Goal: Use online tool/utility: Utilize a website feature to perform a specific function

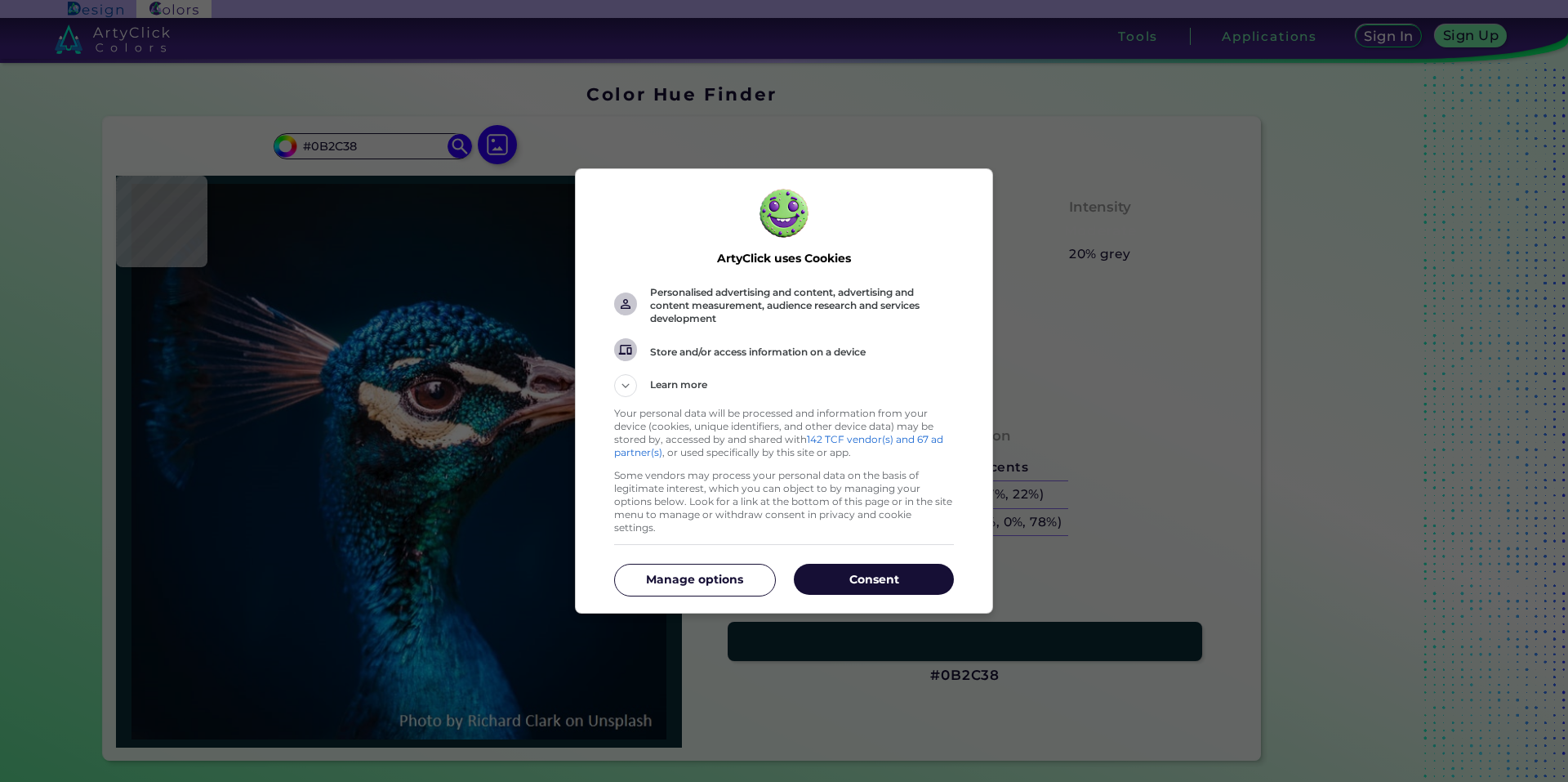
click at [861, 580] on p "Consent" at bounding box center [873, 579] width 160 height 17
type input "#633435"
type input "#682928"
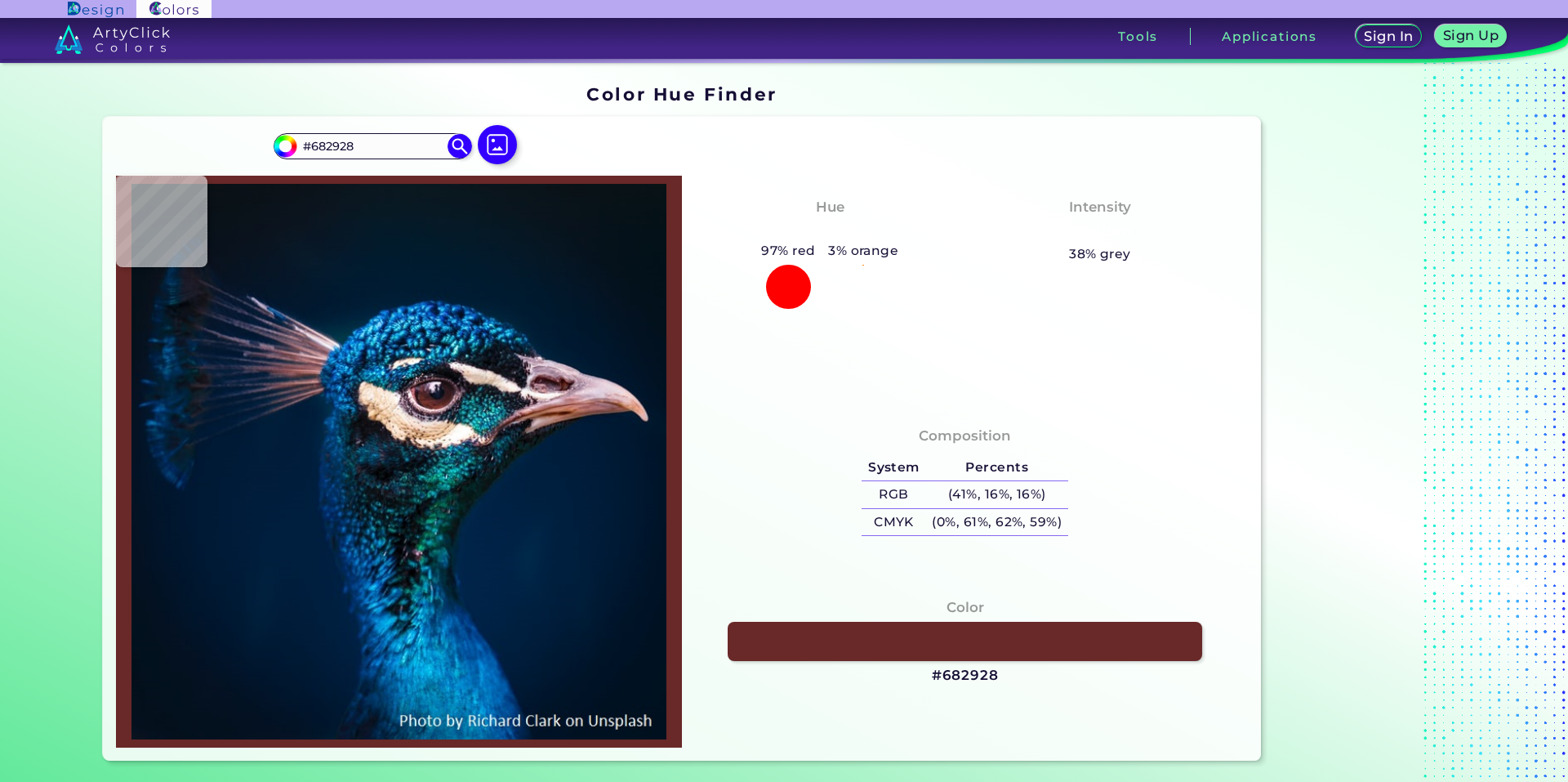
type input "#161e29"
type input "#161E29"
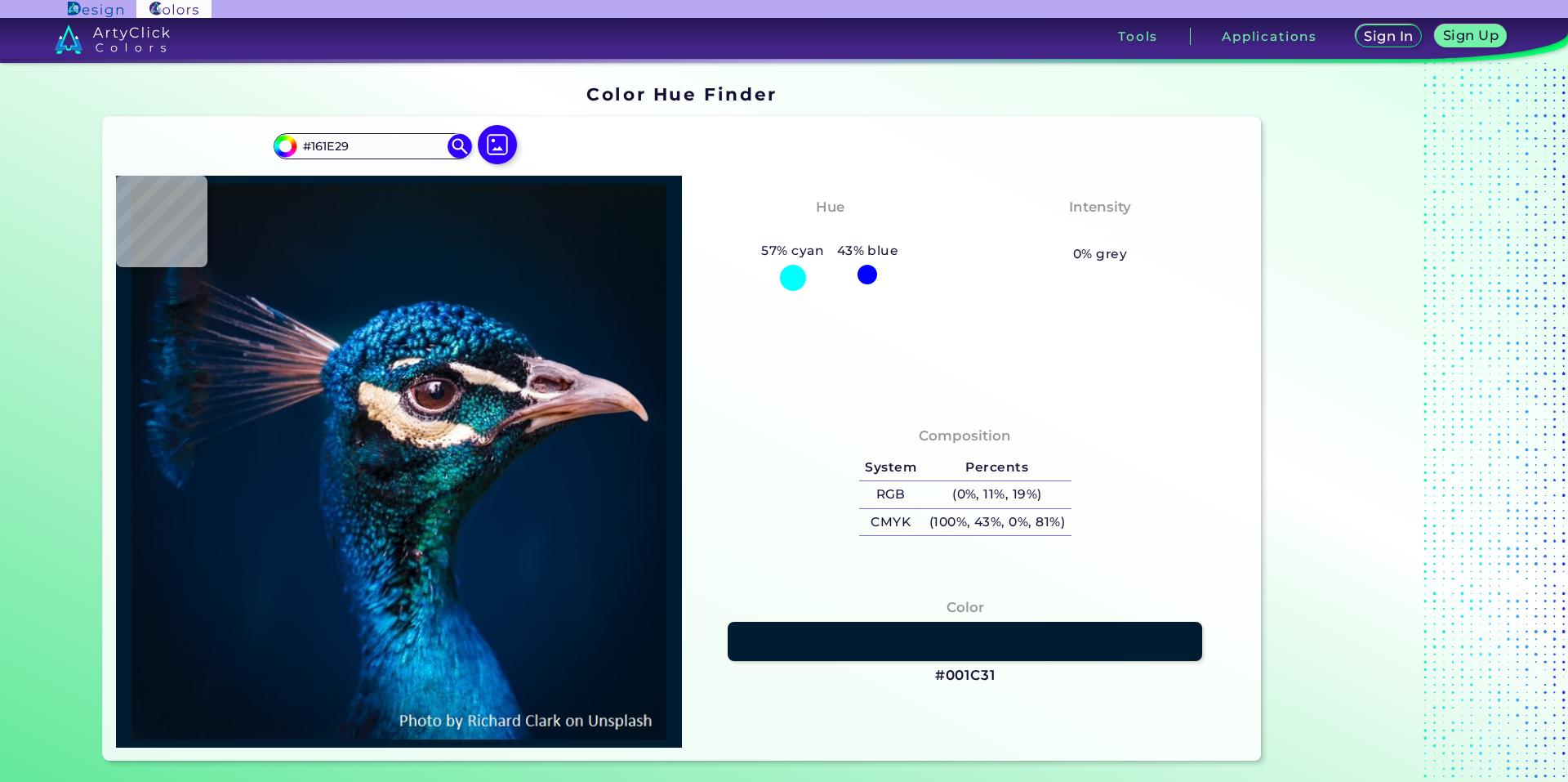
type input "#001c31"
type input "#001C31"
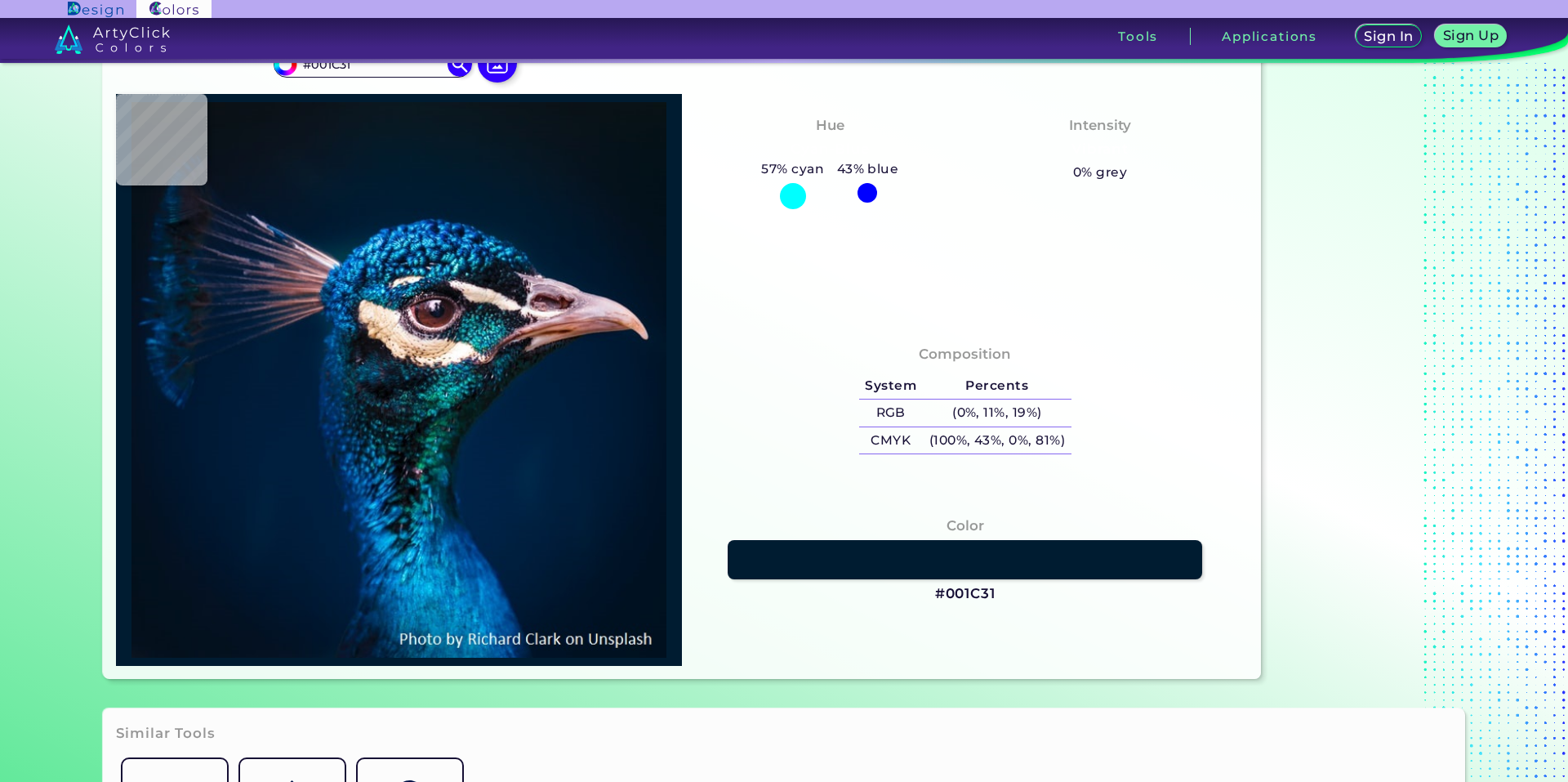
type input "#091722"
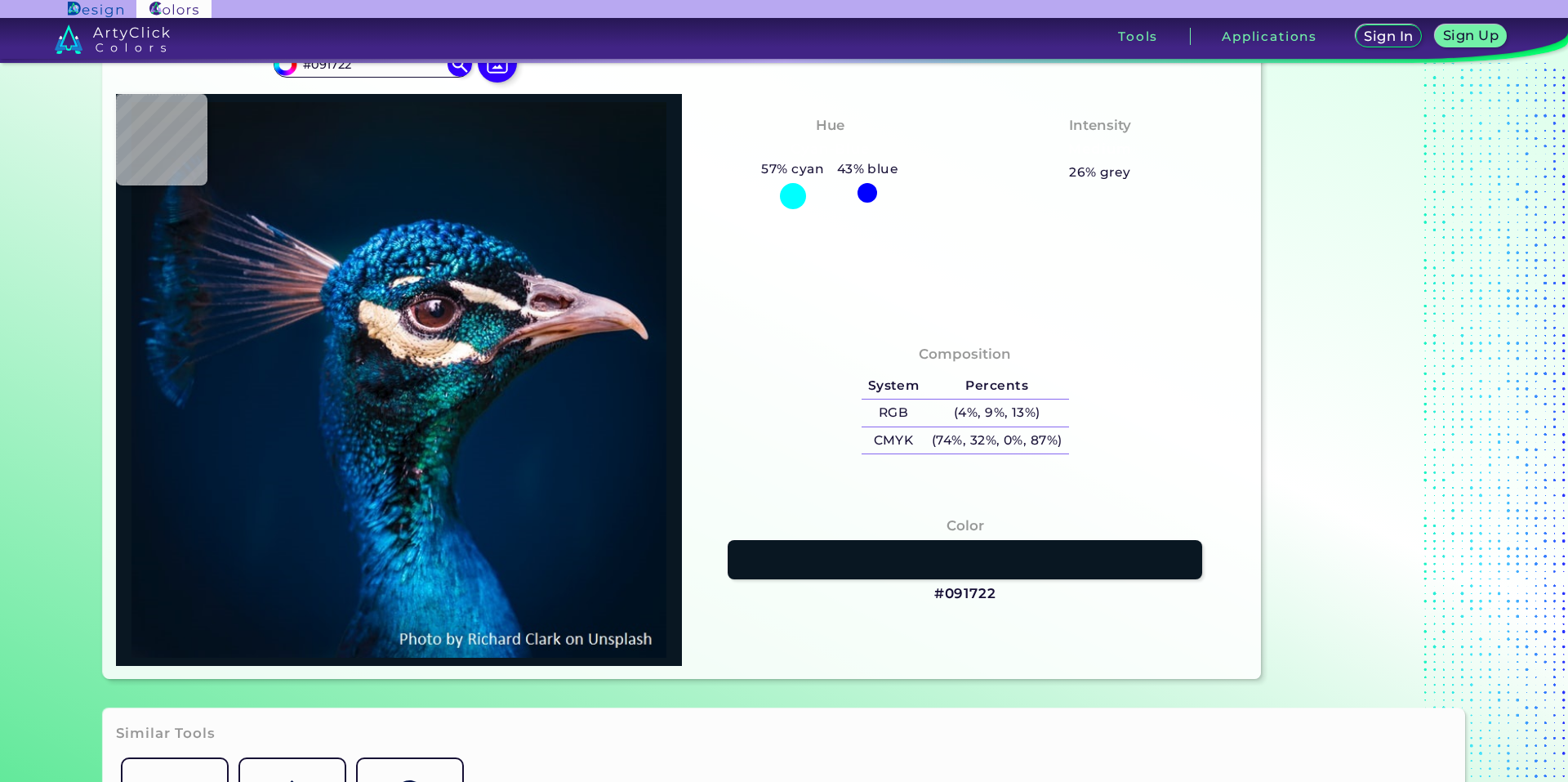
scroll to position [0, 0]
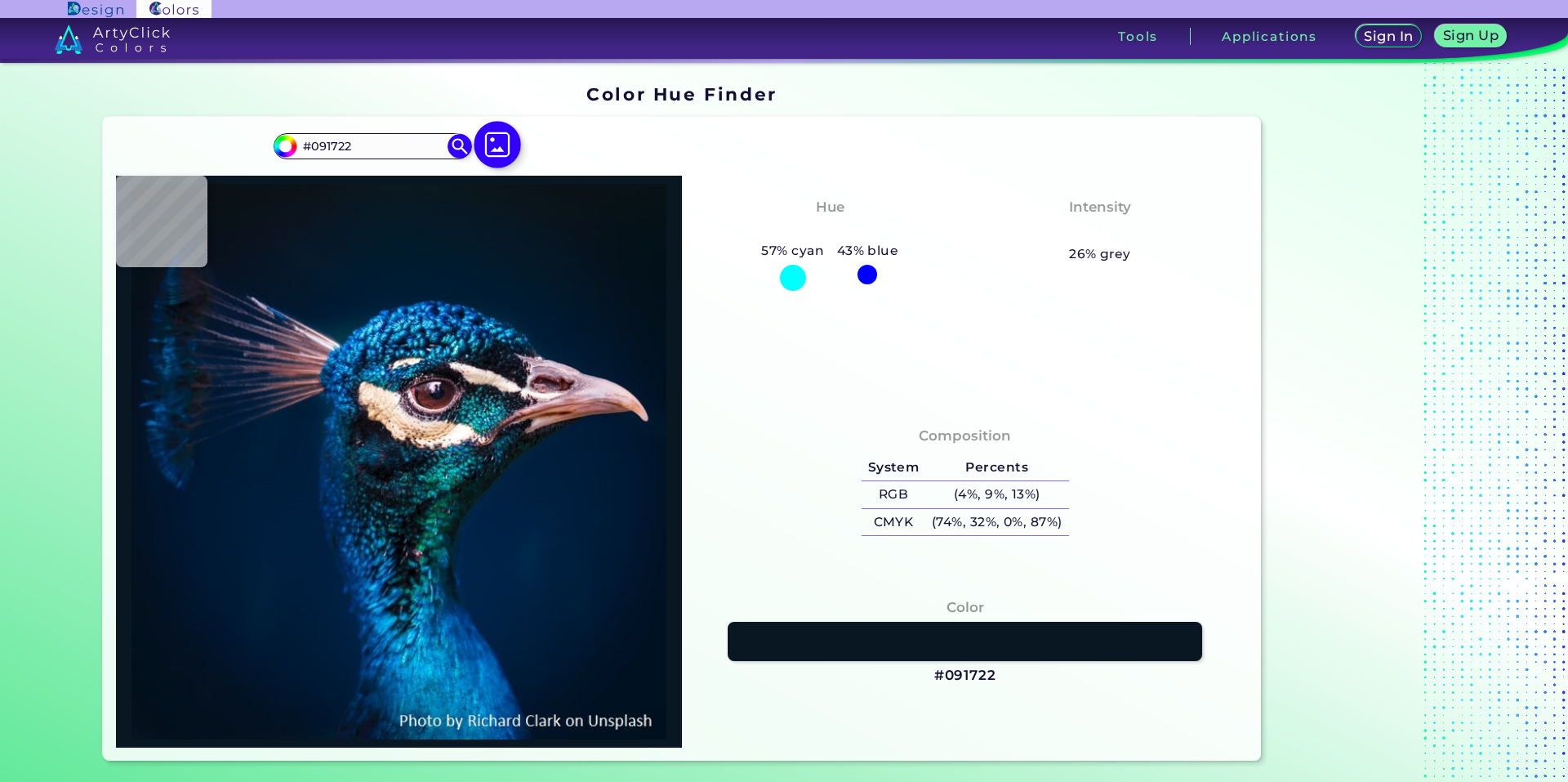
click at [488, 133] on img at bounding box center [497, 144] width 48 height 48
click at [0, 0] on input "file" at bounding box center [0, 0] width 0 height 0
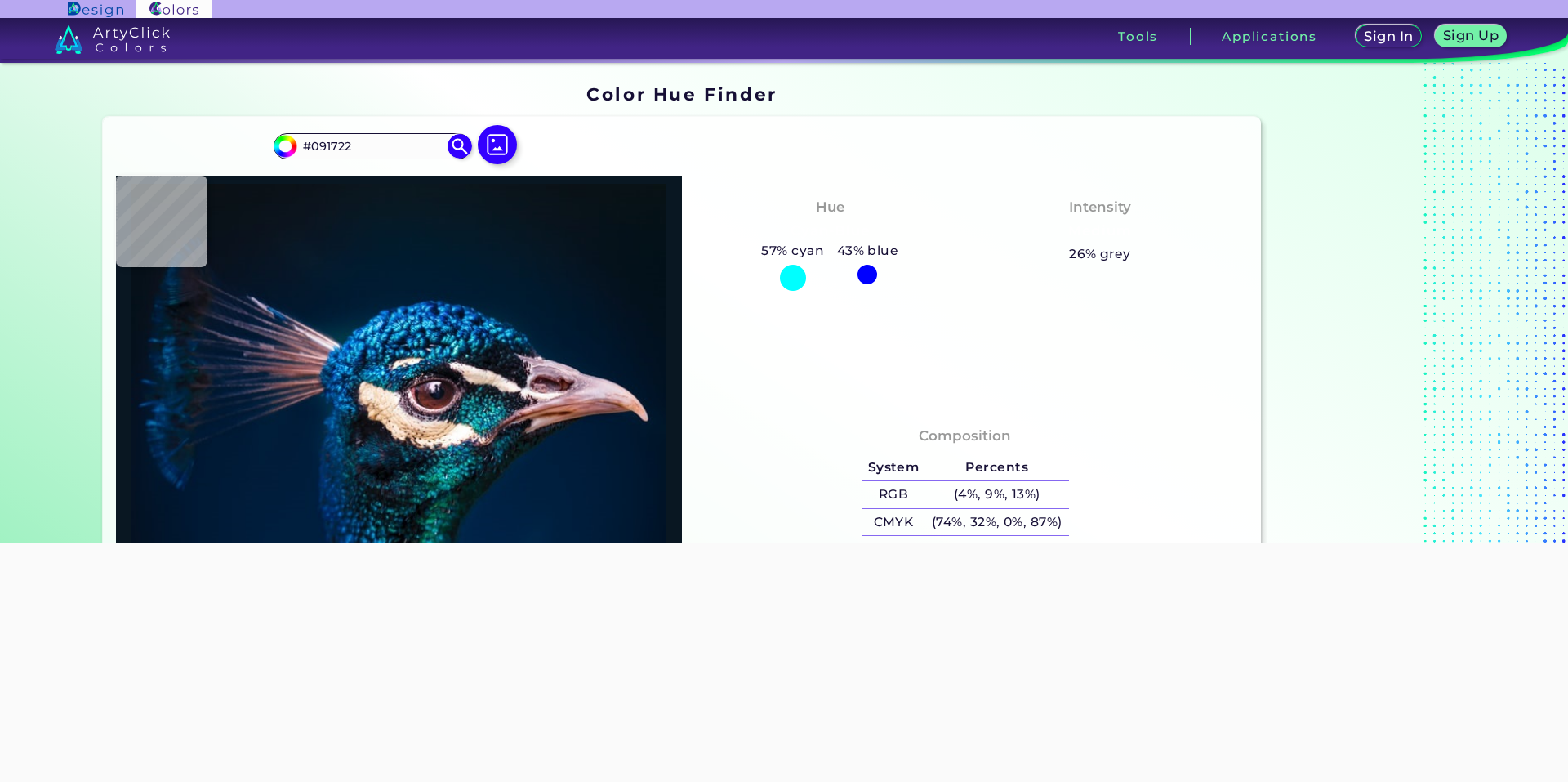
type input "#001d3b"
type input "#001D3B"
type input "#1f637a"
type input "#1F637A"
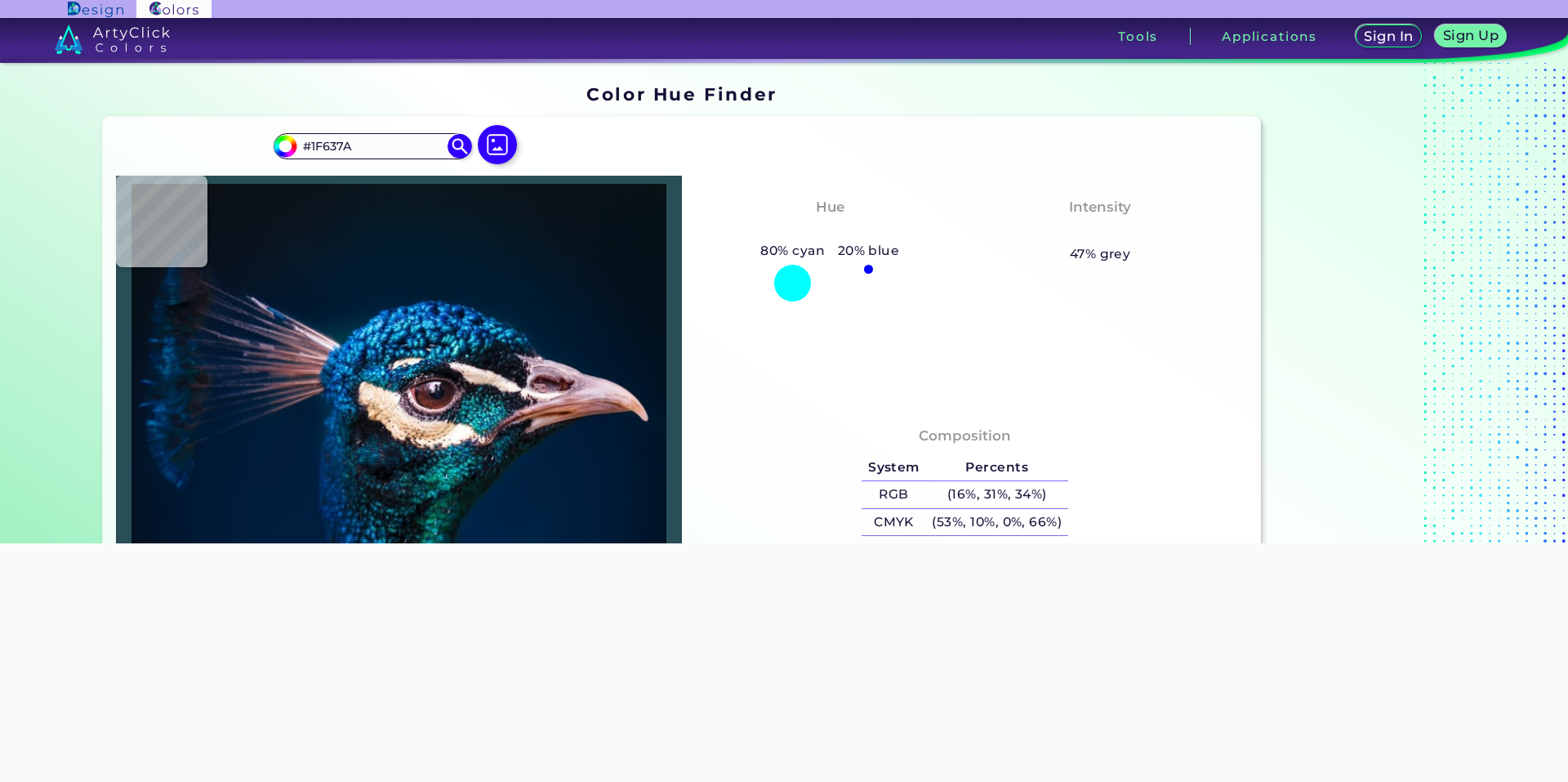
type input "#294e57"
type input "#294E57"
type input "#205a5a"
type input "#205A5A"
type input "#a57652"
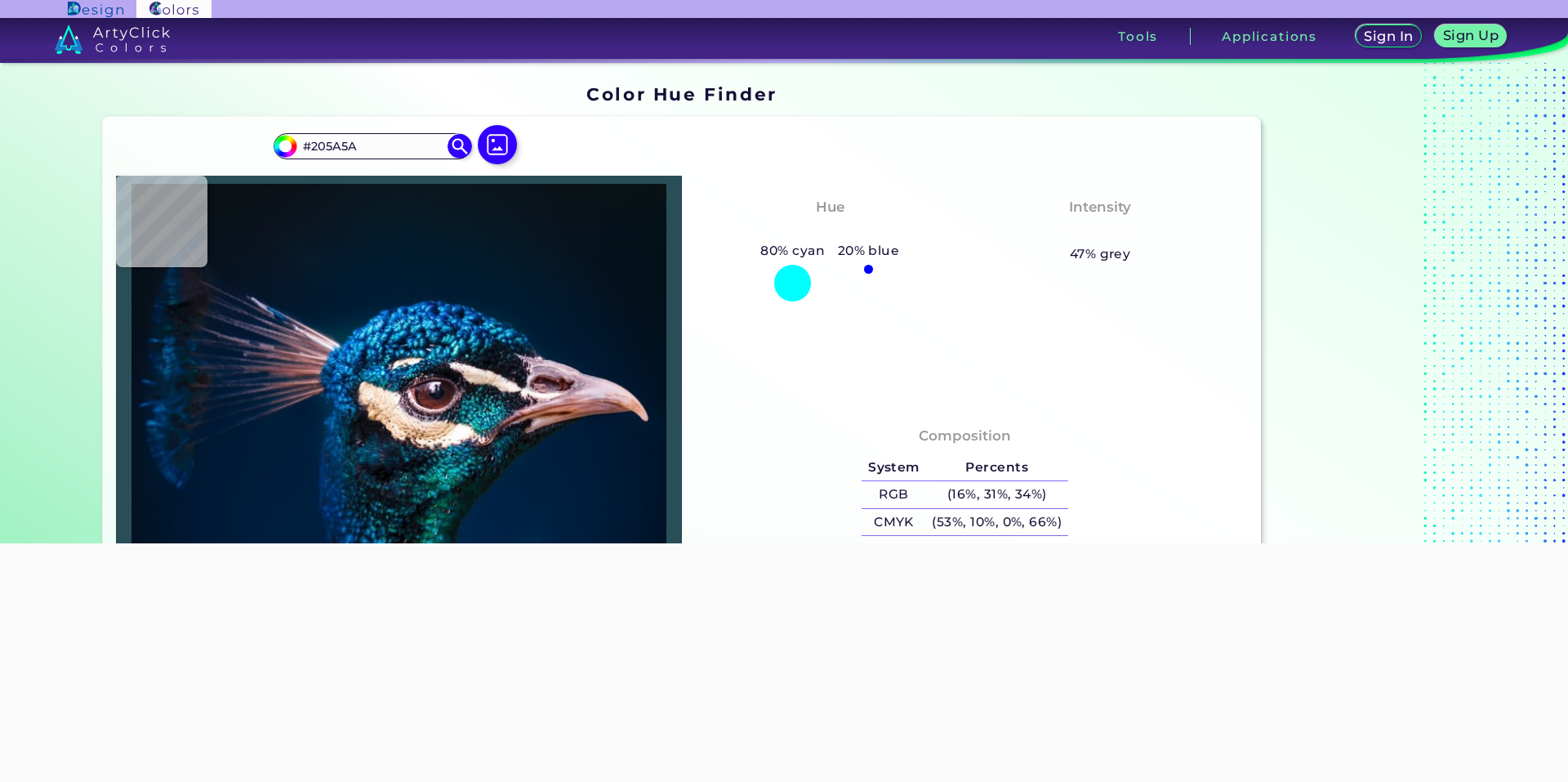
type input "#A57652"
type input "#001d3b"
type input "#001D3B"
type input "#00162e"
type input "#00162E"
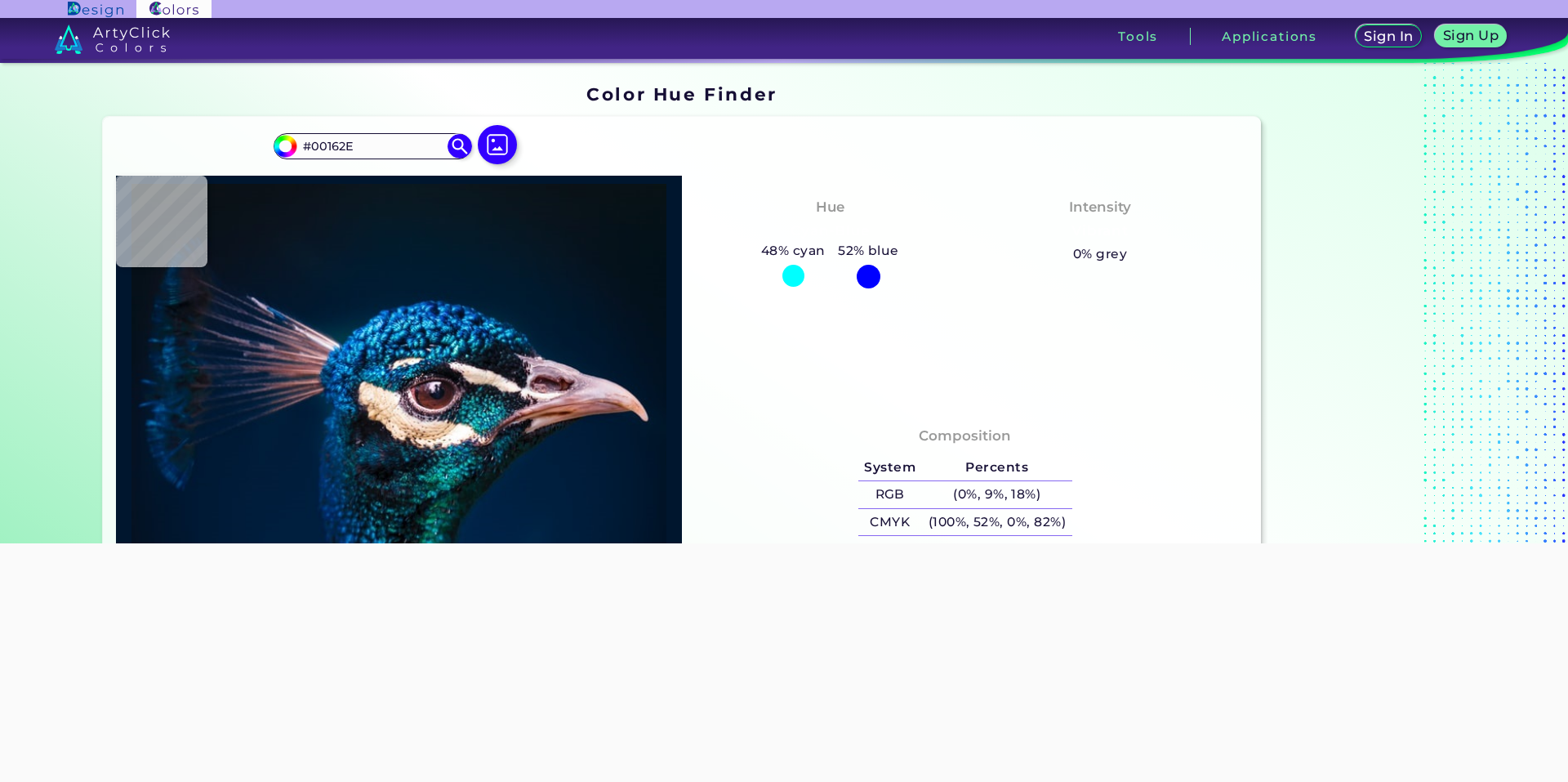
click at [20, 543] on div at bounding box center [784, 543] width 1568 height 0
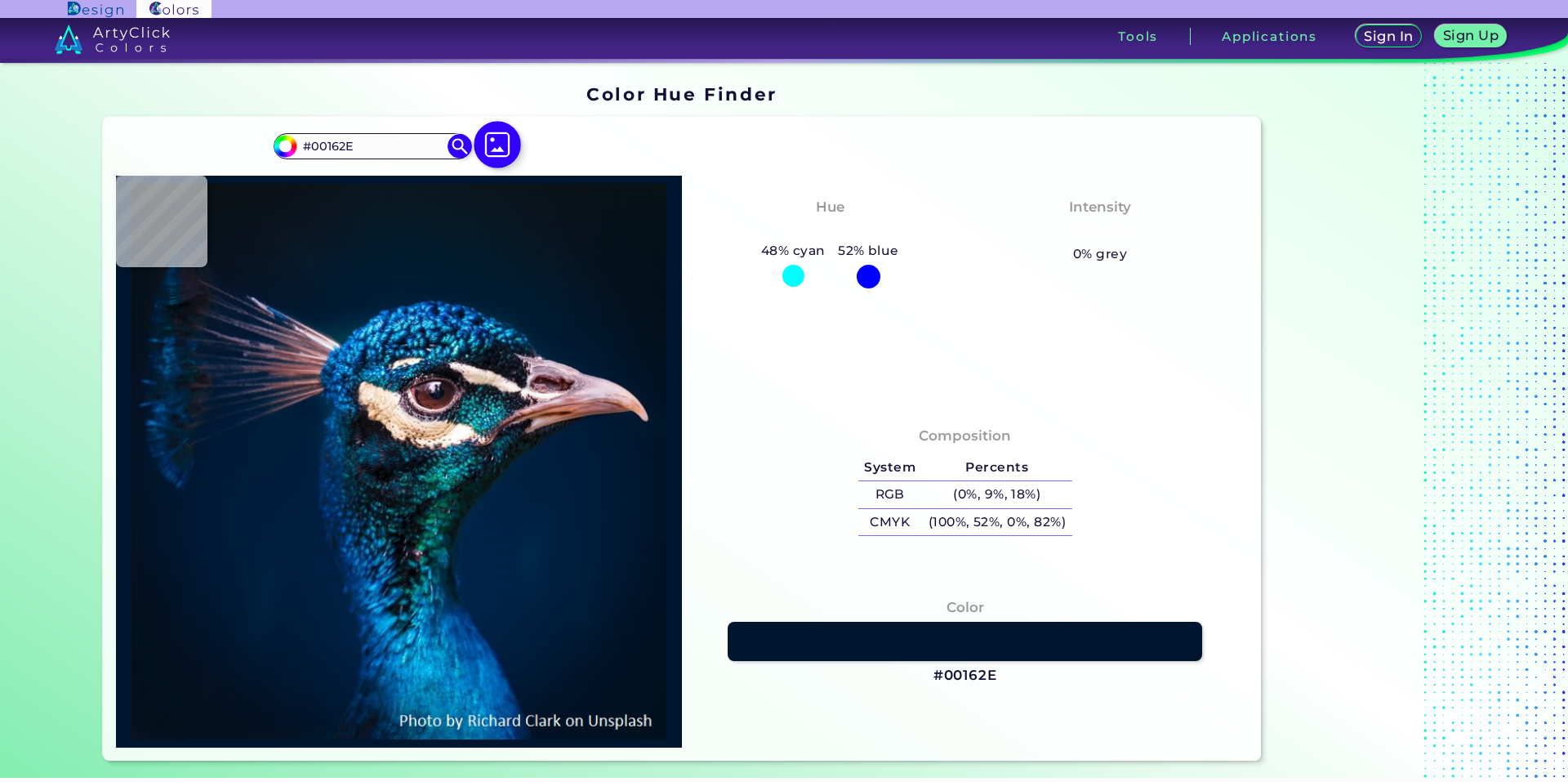
click at [474, 139] on img at bounding box center [497, 144] width 48 height 48
click at [0, 0] on input "file" at bounding box center [0, 0] width 0 height 0
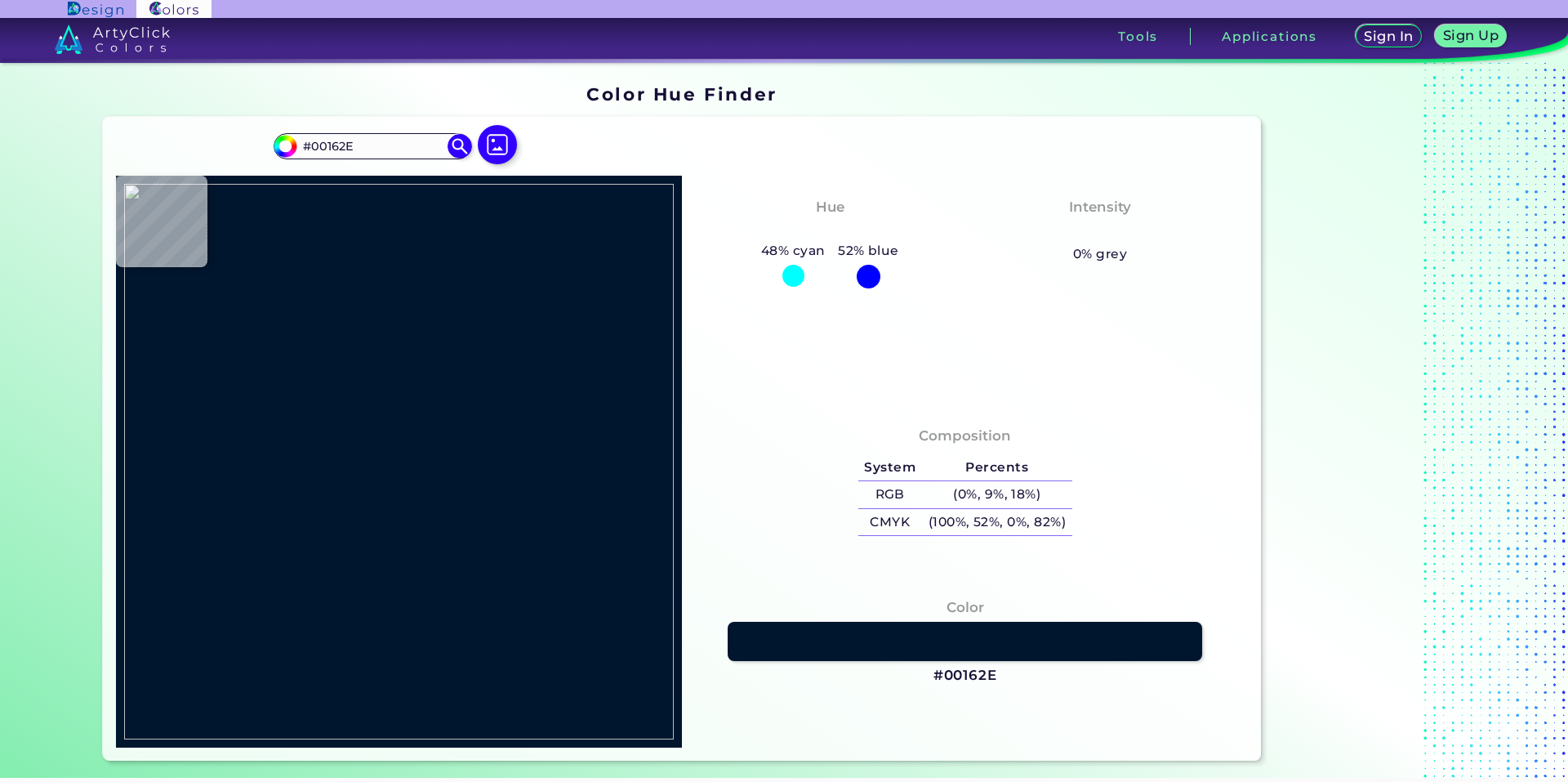
type input "#6b95c8"
type input "#6B95C8"
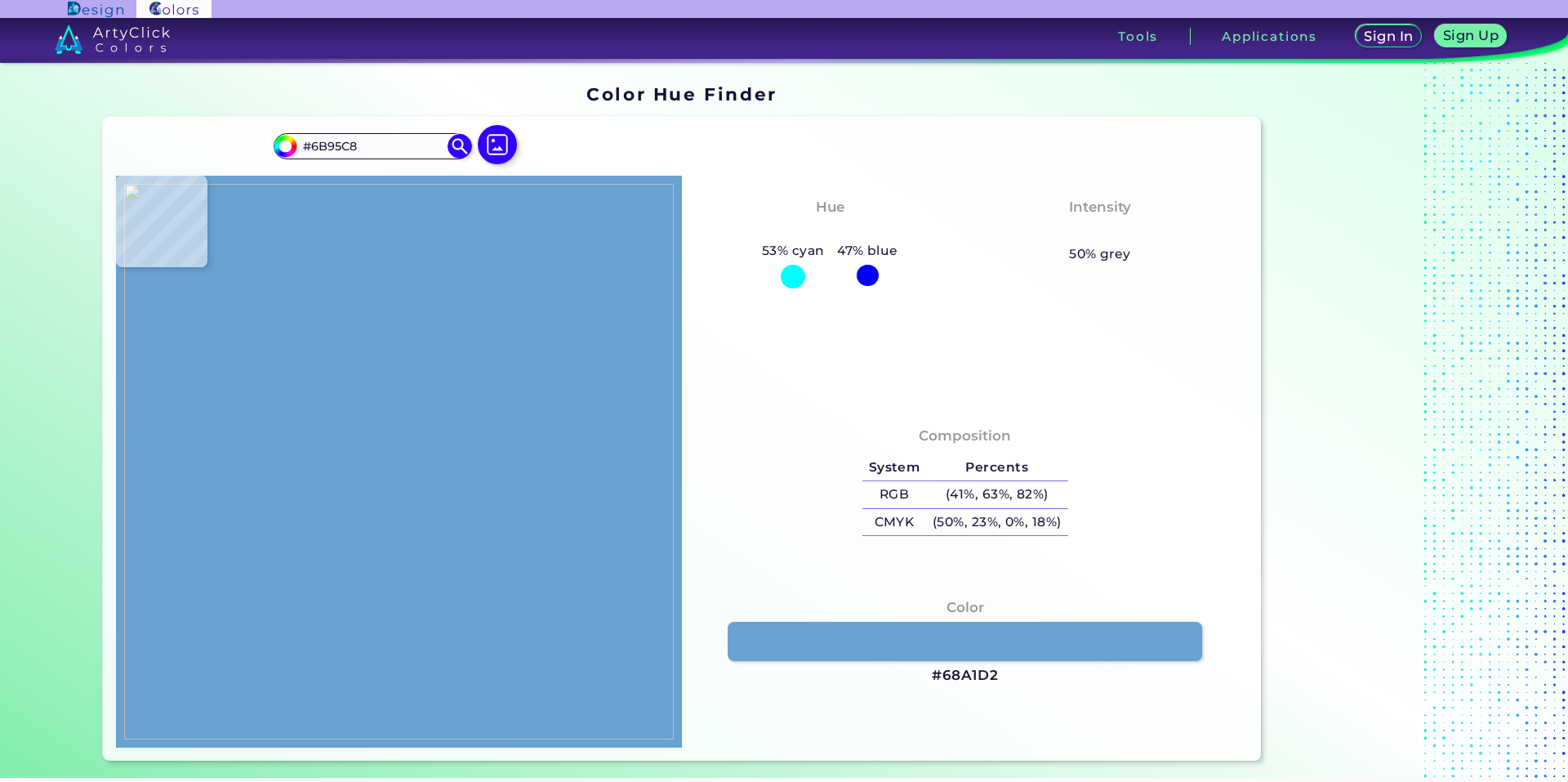
type input "#68a1d2"
type input "#68A1D2"
type input "#b5d1dc"
type input "#B5D1DC"
type input "#3f4357"
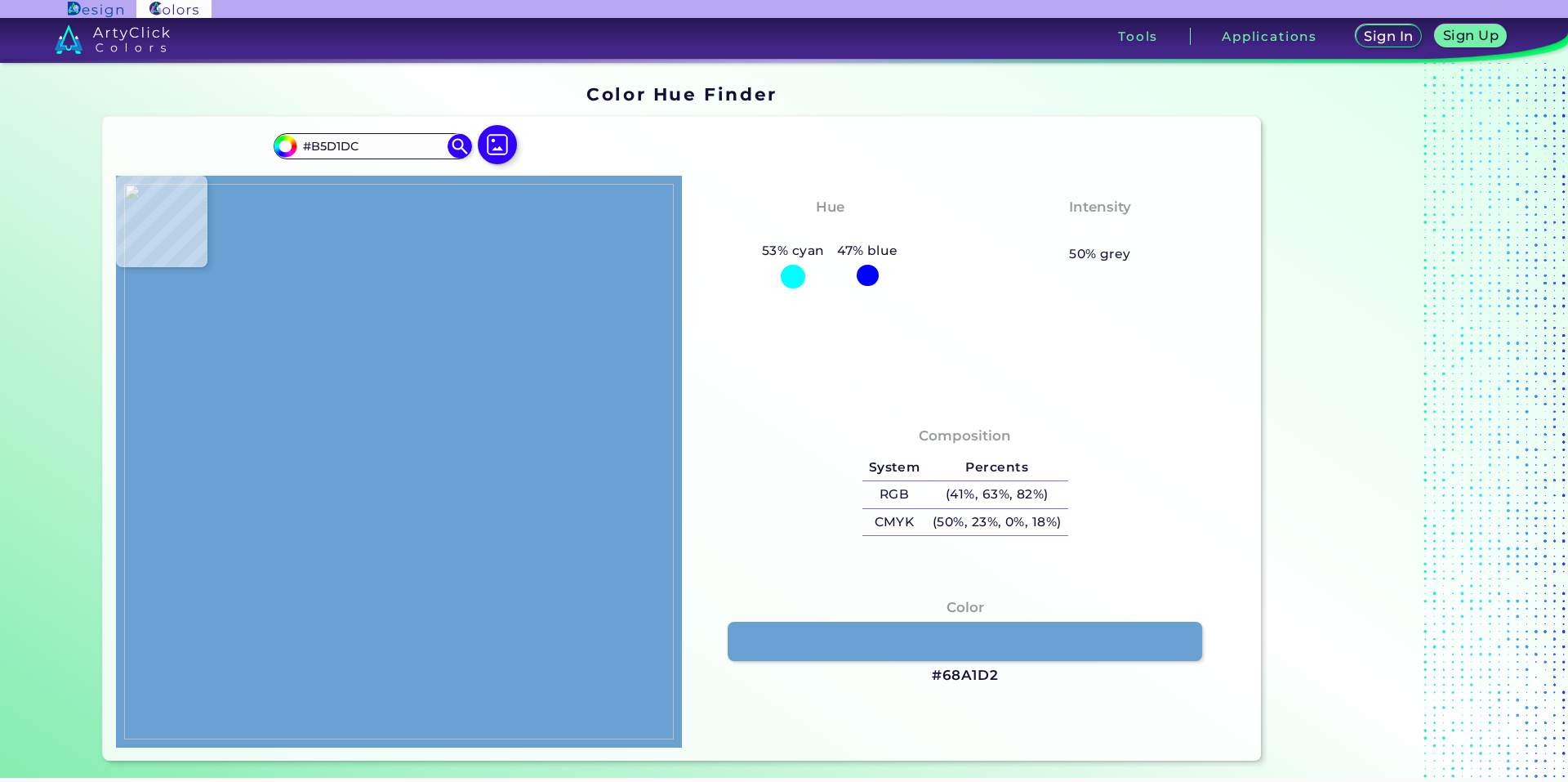
type input "#3F4357"
type input "#80564d"
type input "#80564D"
type input "#37514a"
type input "#37514A"
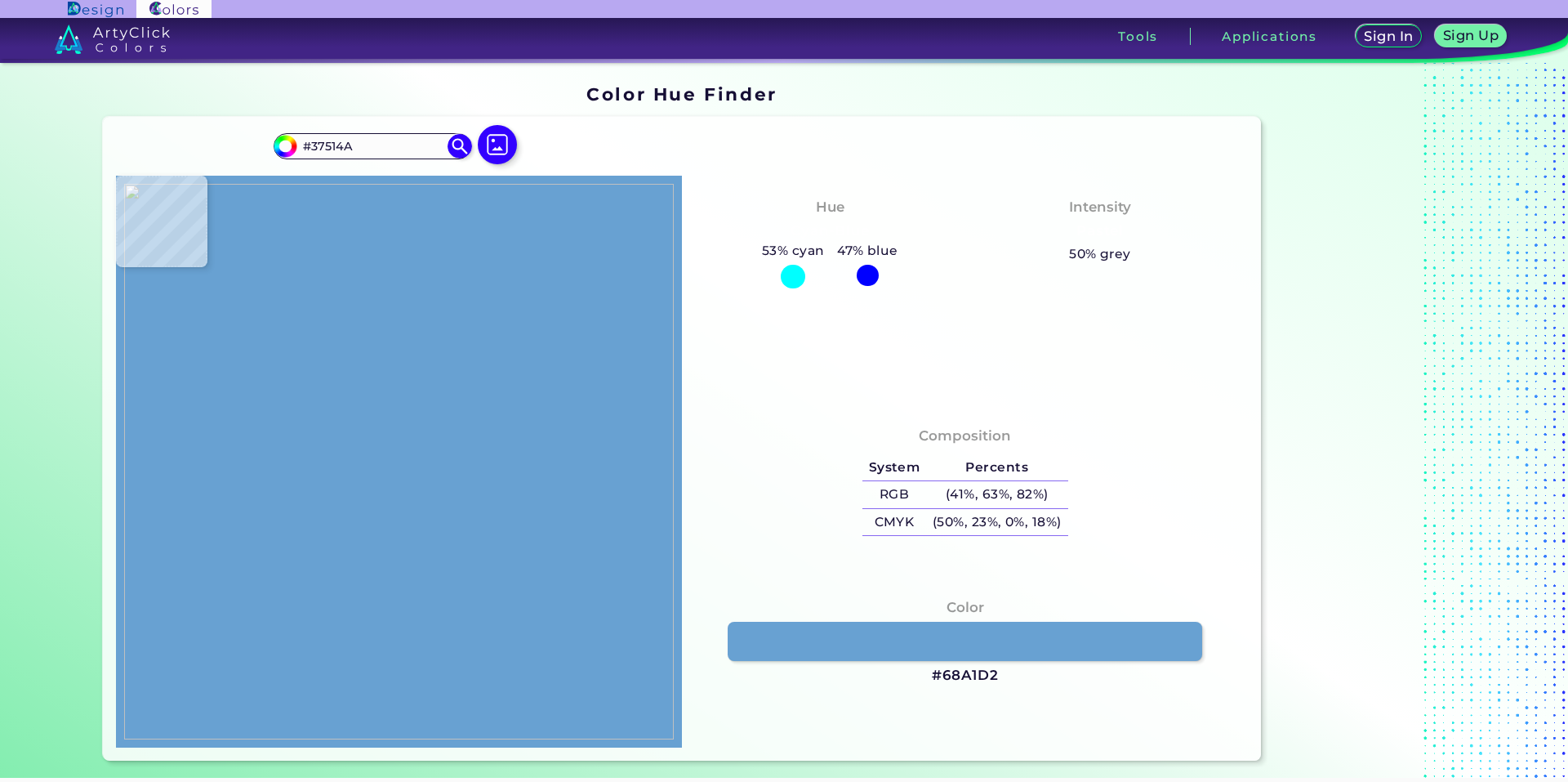
type input "#354f49"
type input "#354F49"
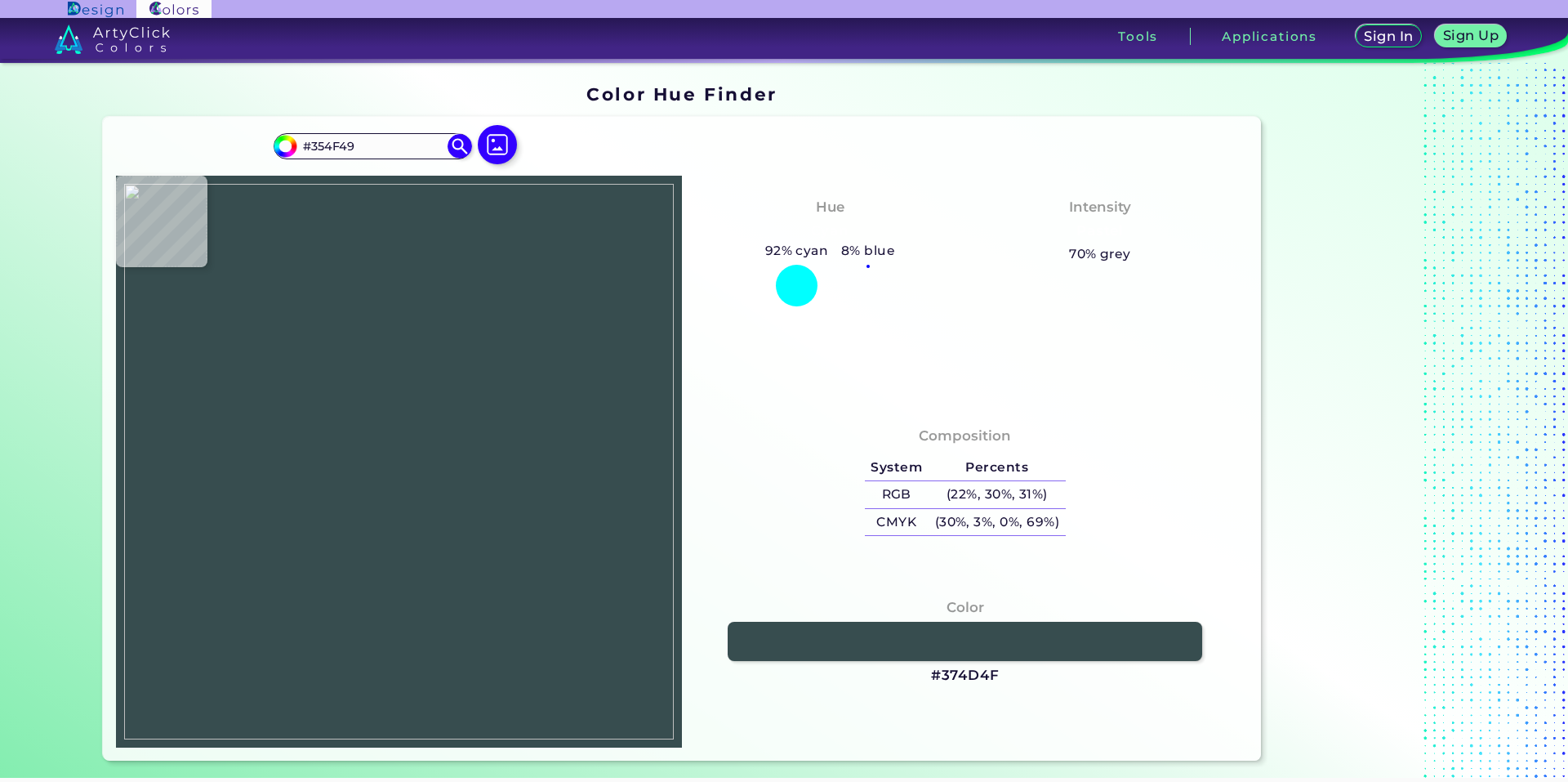
type input "#374d4f"
type input "#374D4F"
type input "#394e51"
type input "#394E51"
type input "#3f5f70"
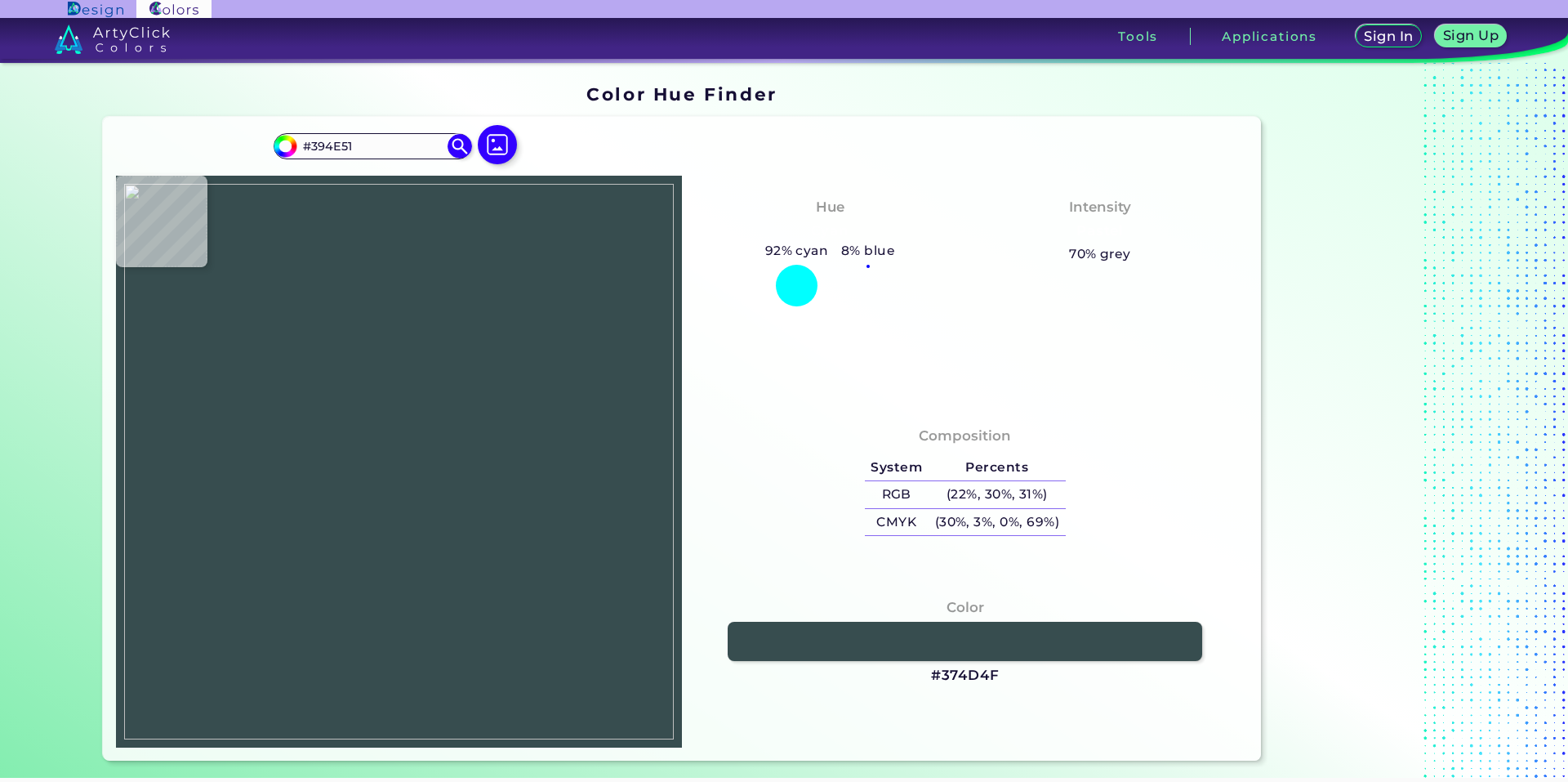
type input "#3F5F70"
type input "#3c5b63"
type input "#3C5B63"
type input "#324c46"
type input "#324C46"
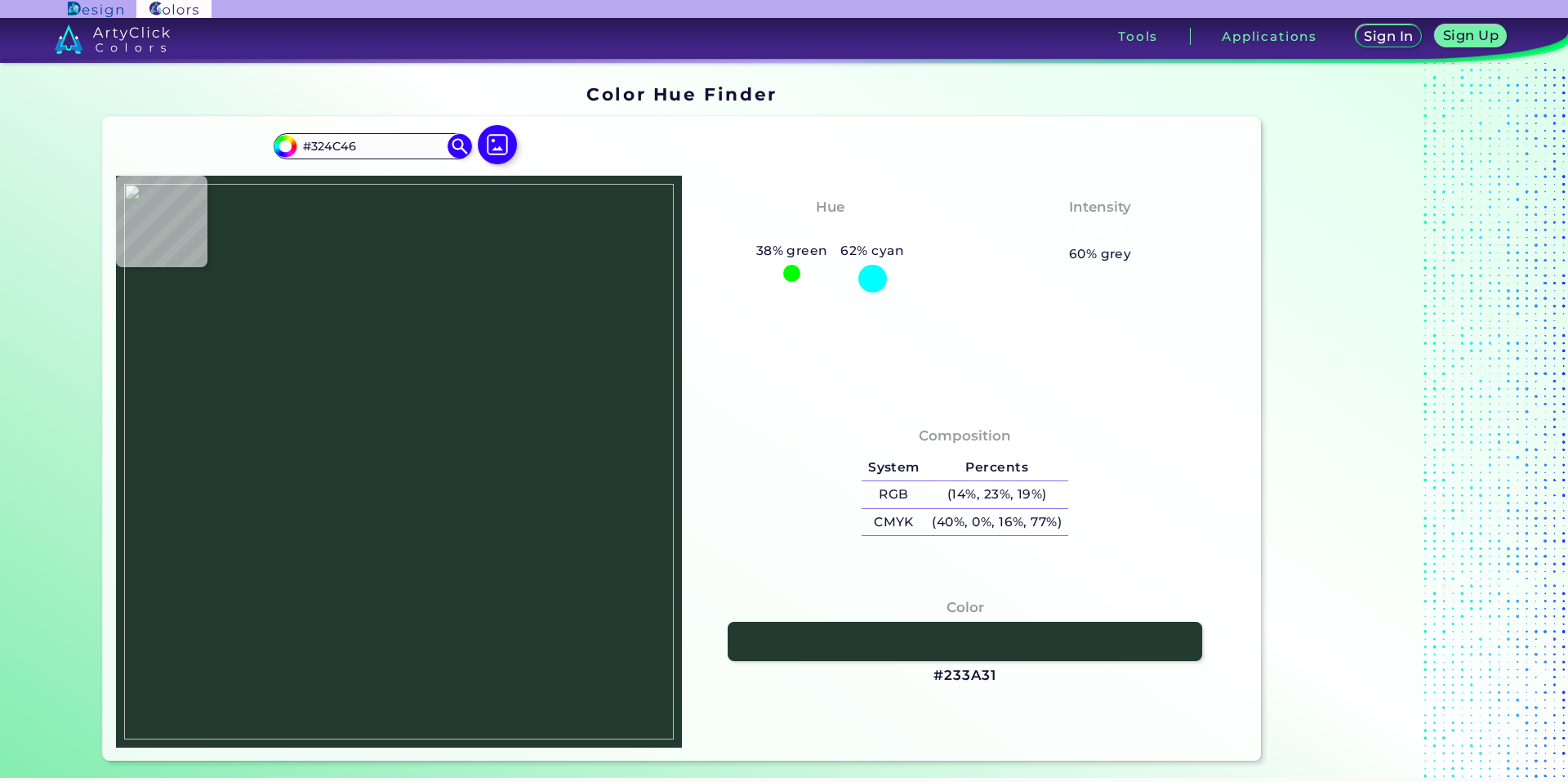
type input "#233a31"
type input "#233A31"
type input "#10181f"
type input "#10181F"
type input "#731979"
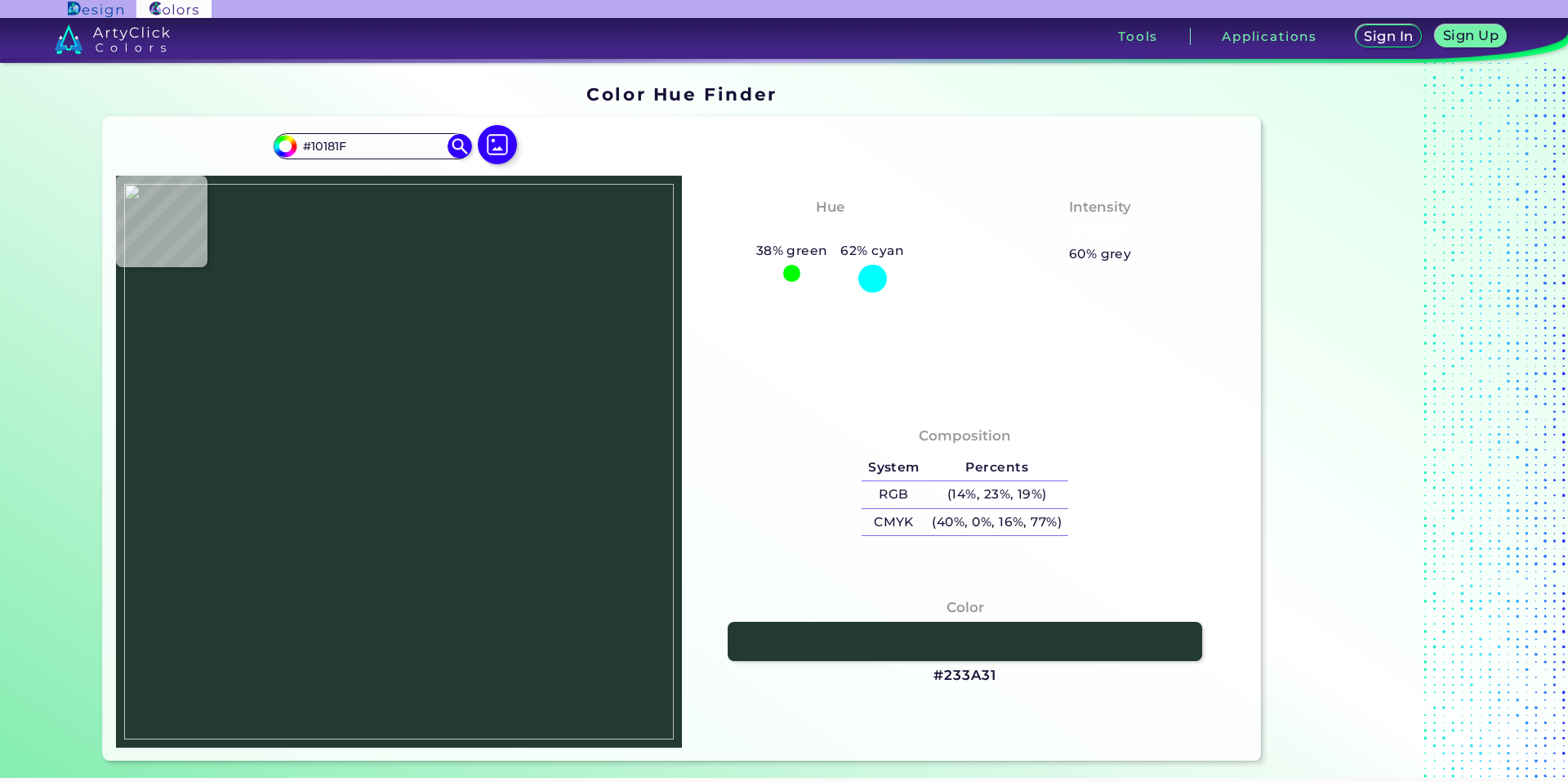
type input "#731979"
type input "#d3d9e1"
type input "#D3D9E1"
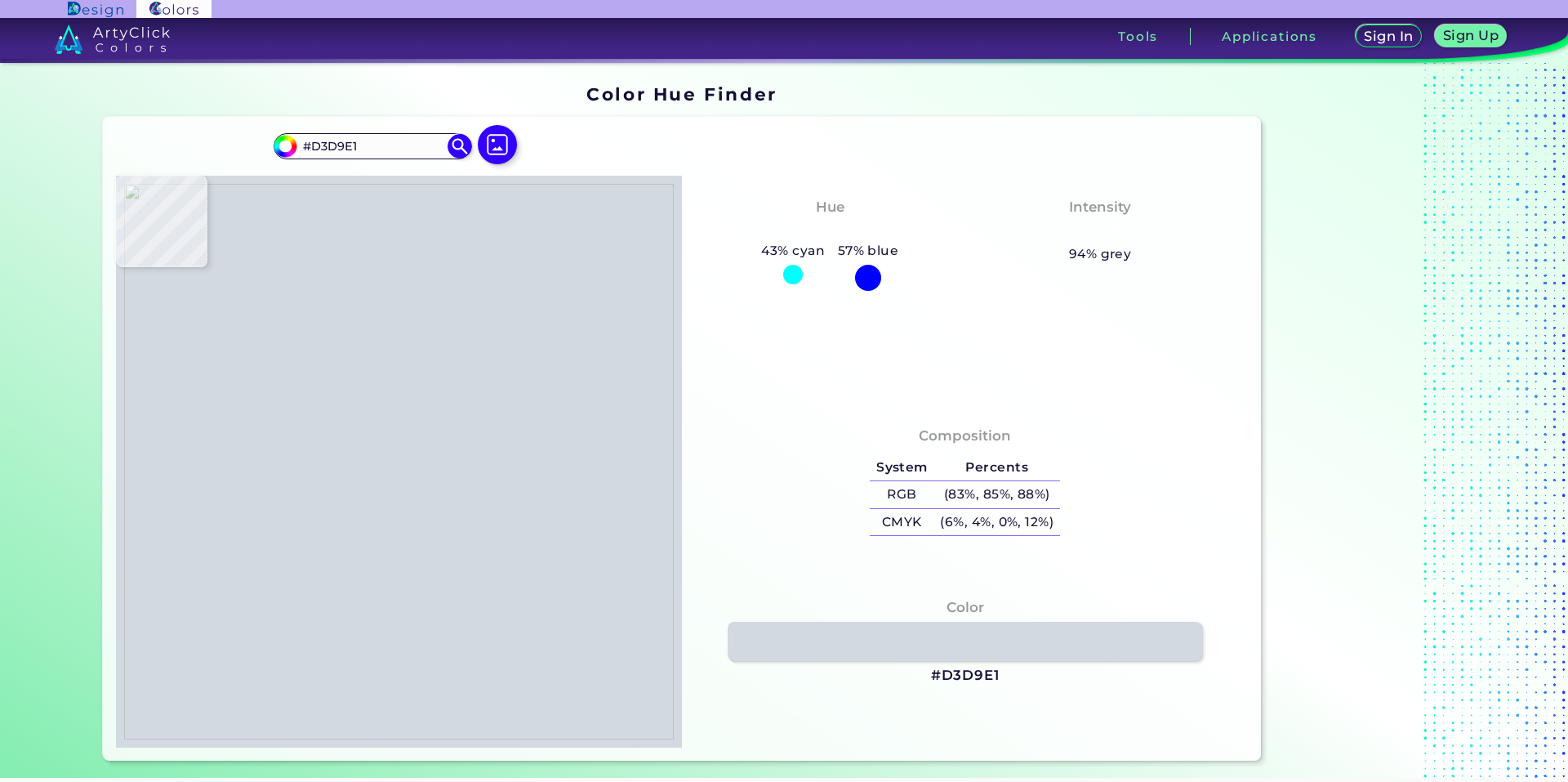
type input "#bbc4ce"
type input "#BBC4CE"
type input "#dbe1e7"
type input "#DBE1E7"
type input "#667674"
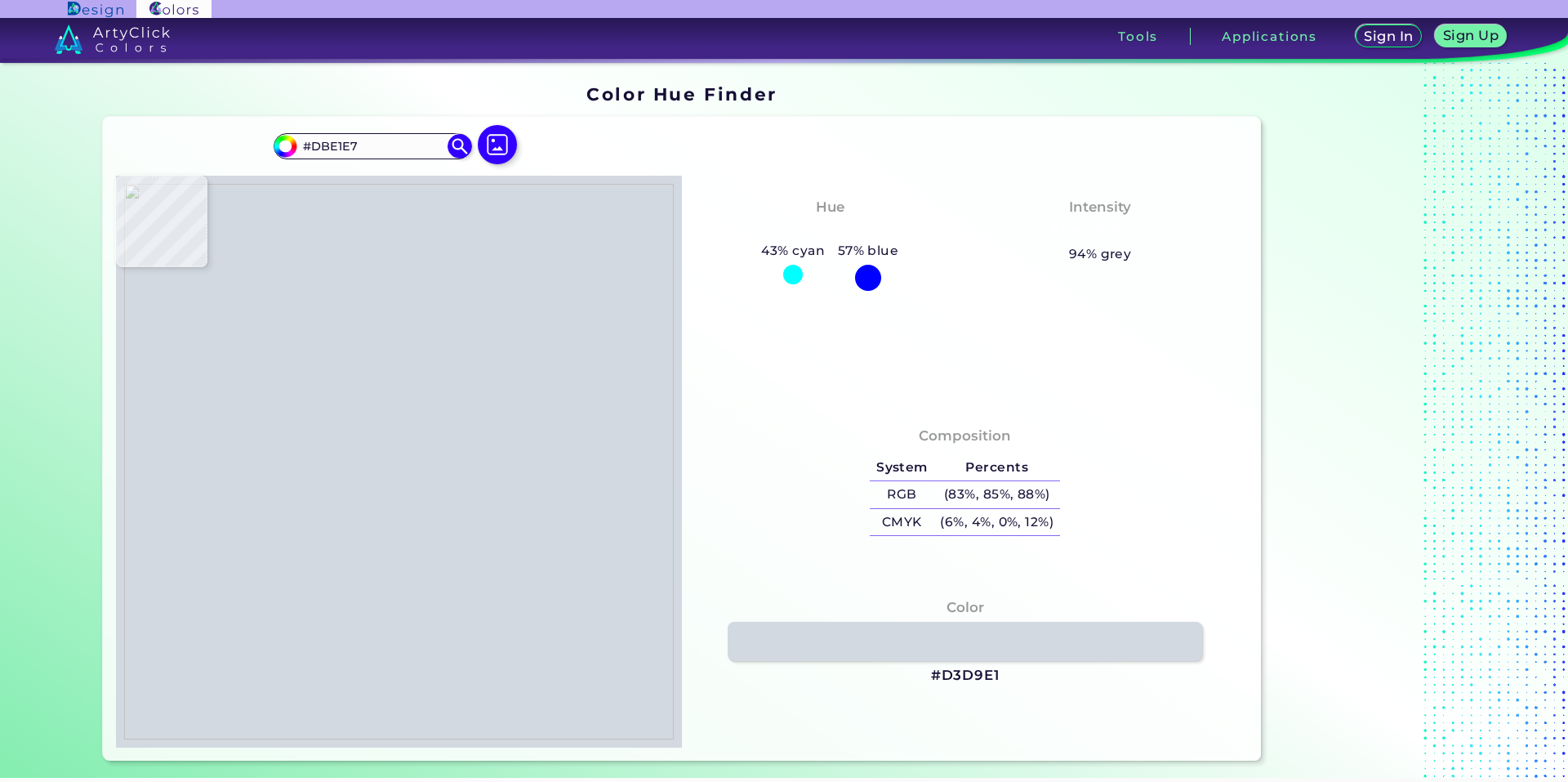
type input "#667674"
type input "#0f1521"
type input "#0F1521"
type input "#0e181e"
type input "#0E181E"
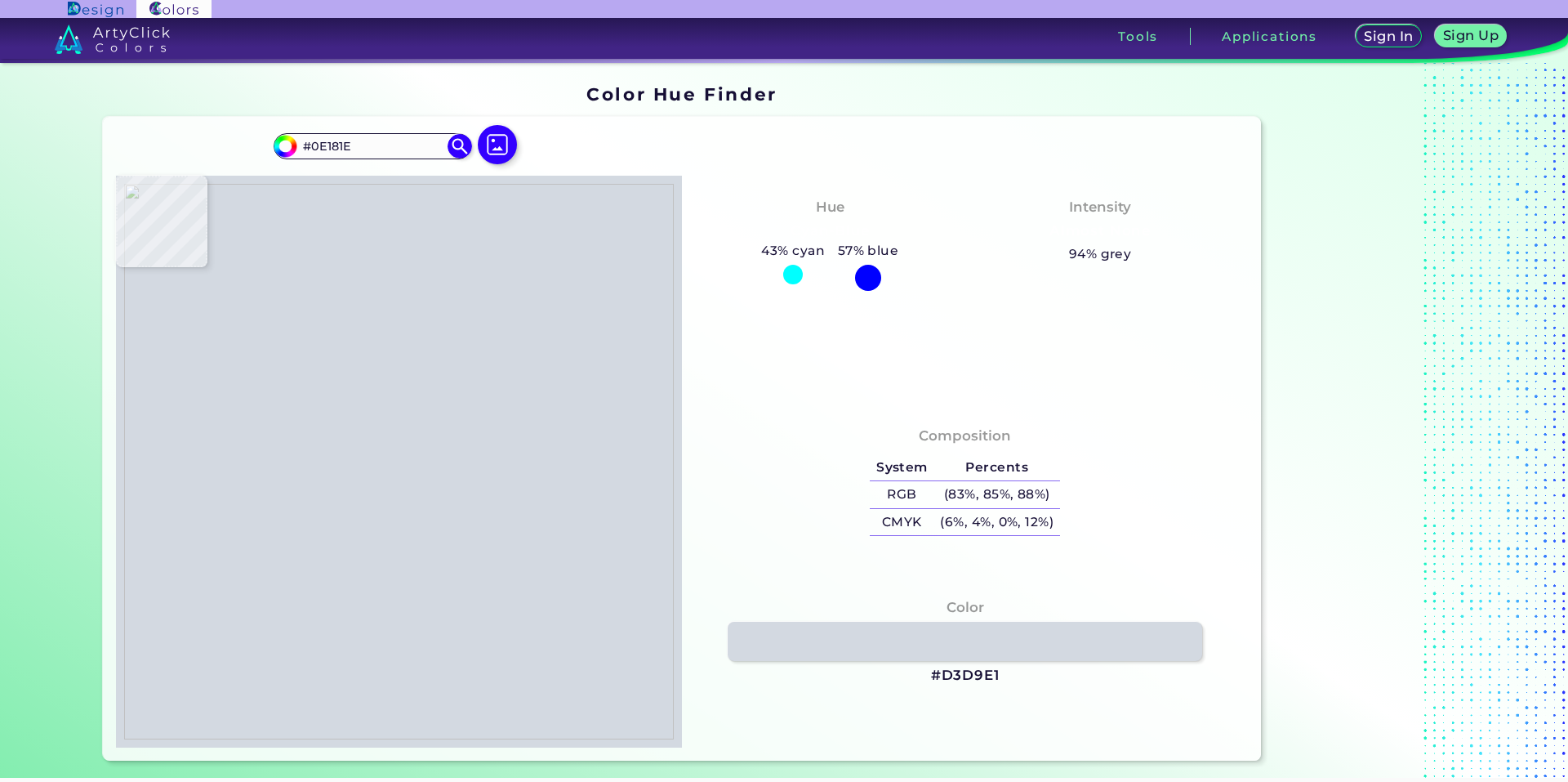
type input "#0f1a1f"
type input "#0F1A1F"
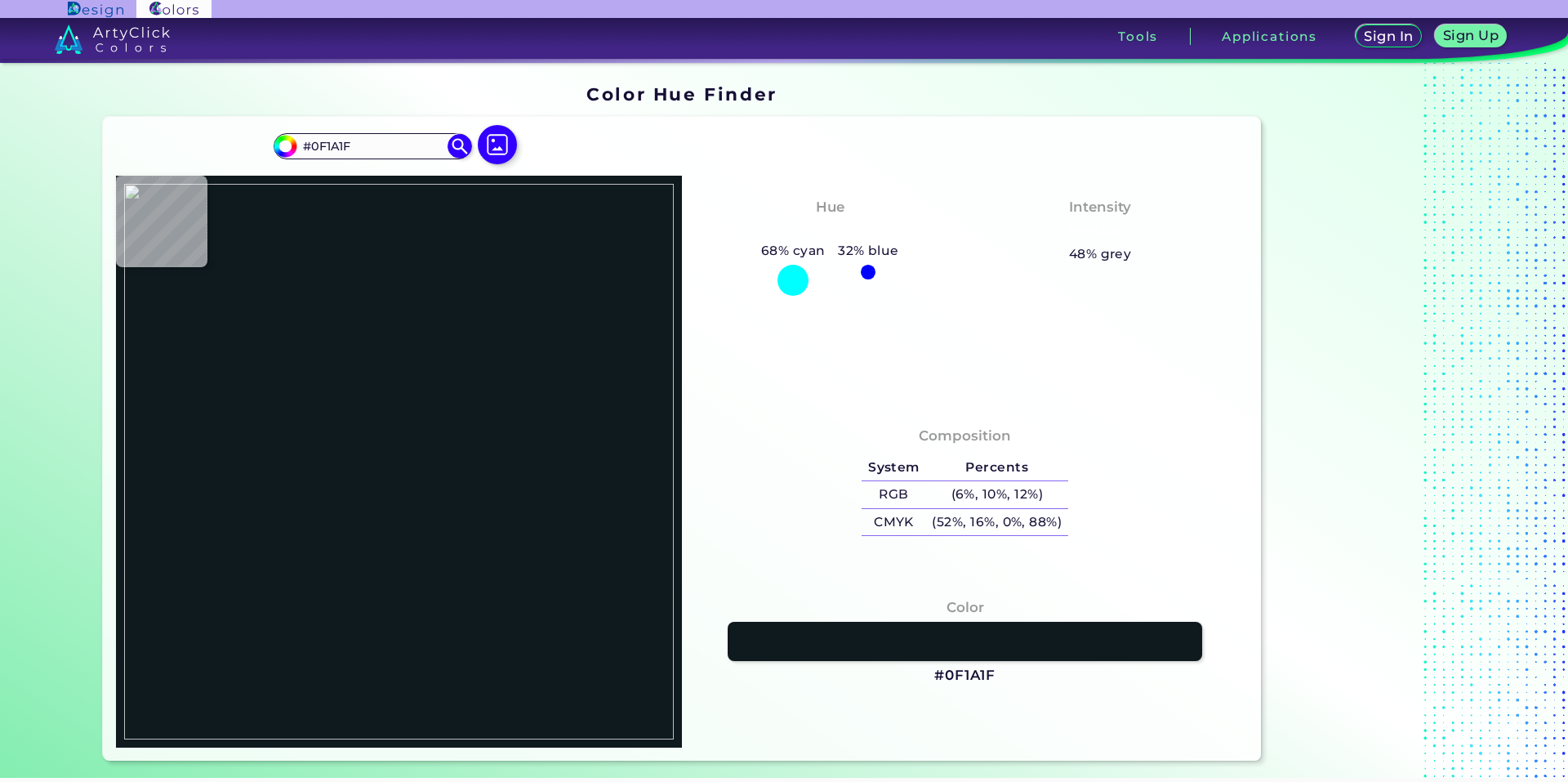
type input "#1b162b"
type input "#1B162B"
type input "#521859"
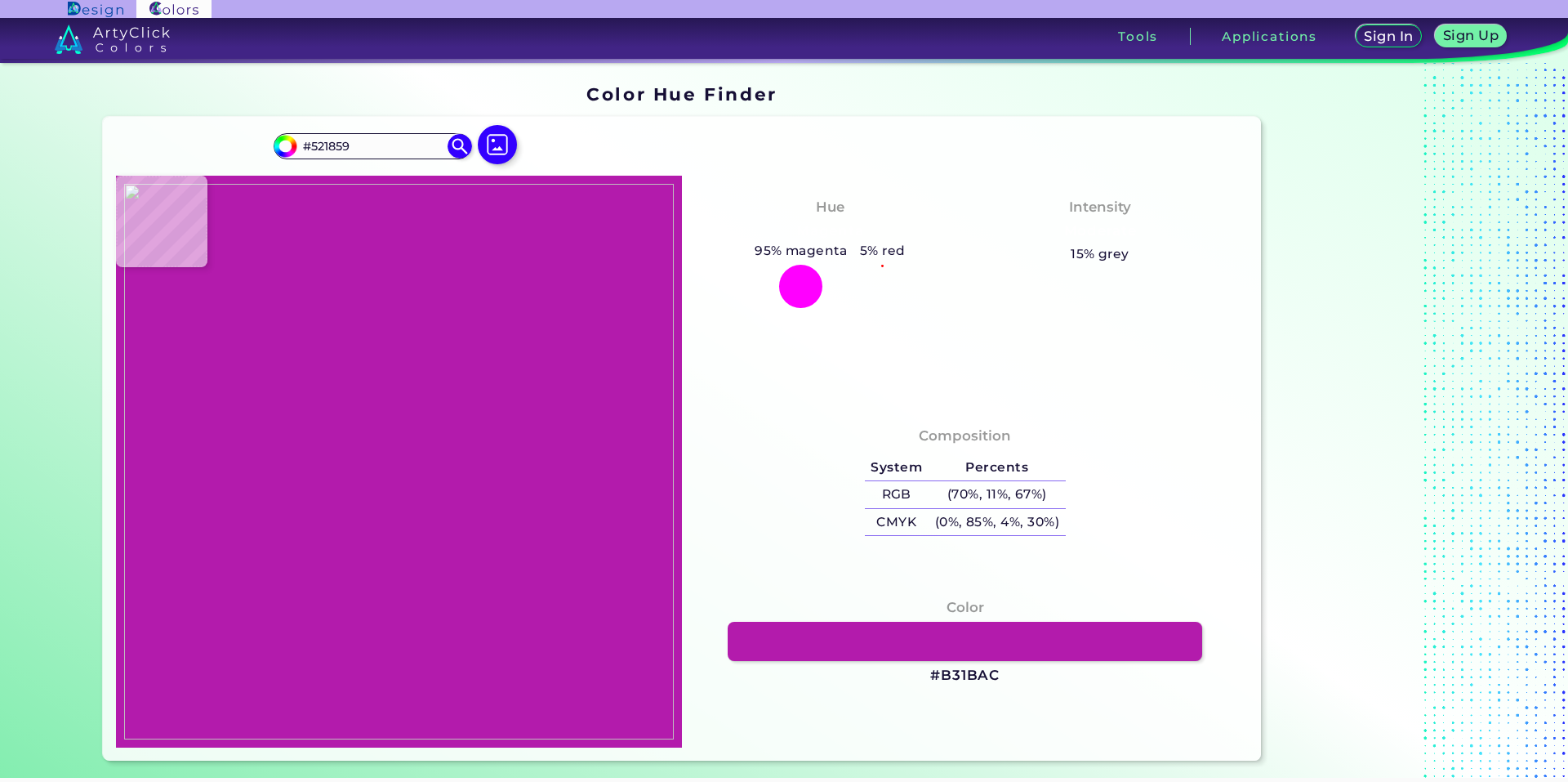
type input "#b31bac"
type input "#B31BAC"
type input "#e21fd8"
type input "#E21FD8"
type input "#e21ed8"
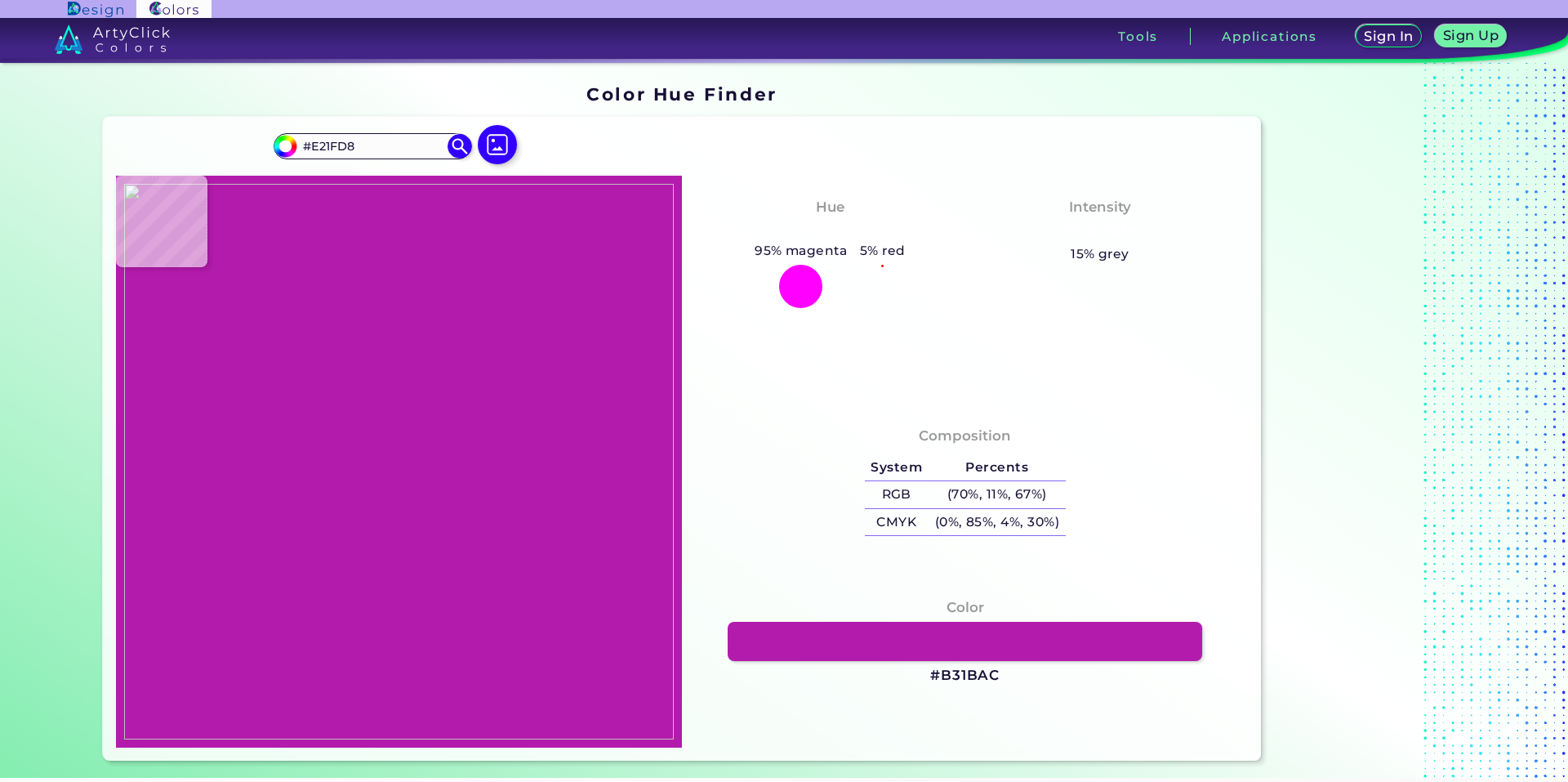
type input "#E21ED8"
type input "#e31fd8"
type input "#E31FD8"
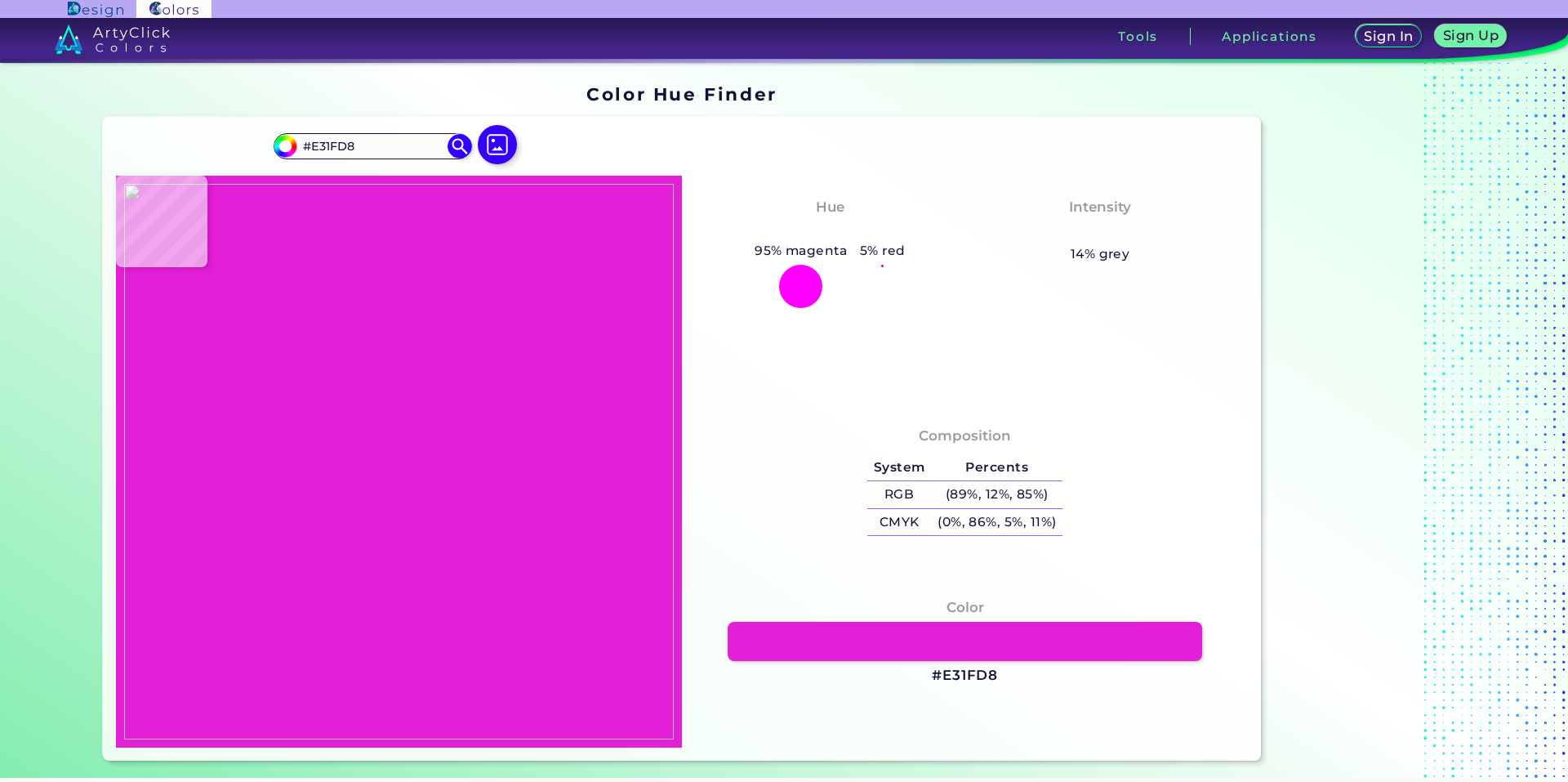
click at [337, 490] on img at bounding box center [398, 462] width 550 height 556
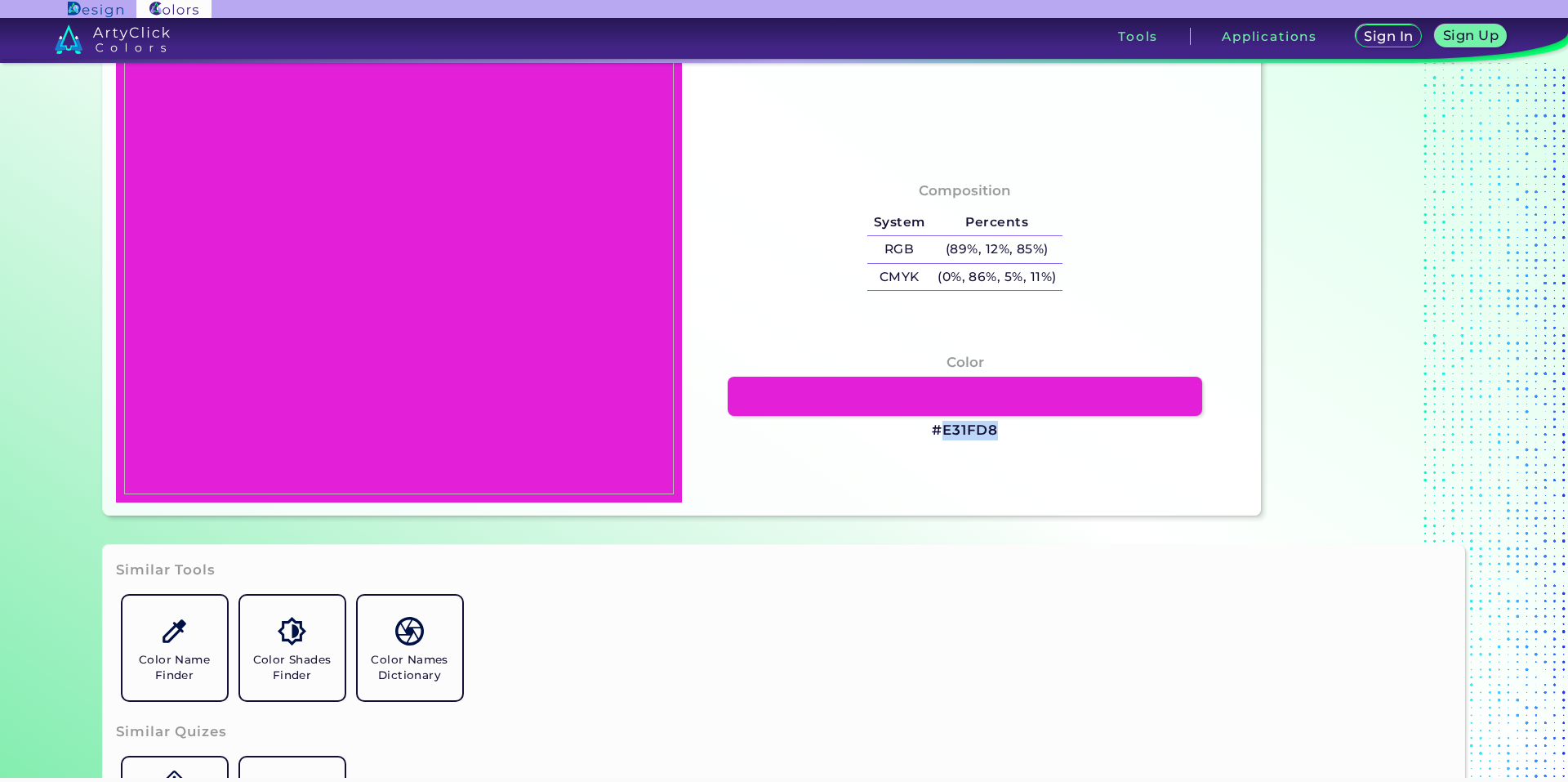
drag, startPoint x: 943, startPoint y: 427, endPoint x: 996, endPoint y: 427, distance: 53.0
click at [996, 427] on div "Color #E31FD8" at bounding box center [964, 397] width 540 height 105
copy h3 "E31FD8"
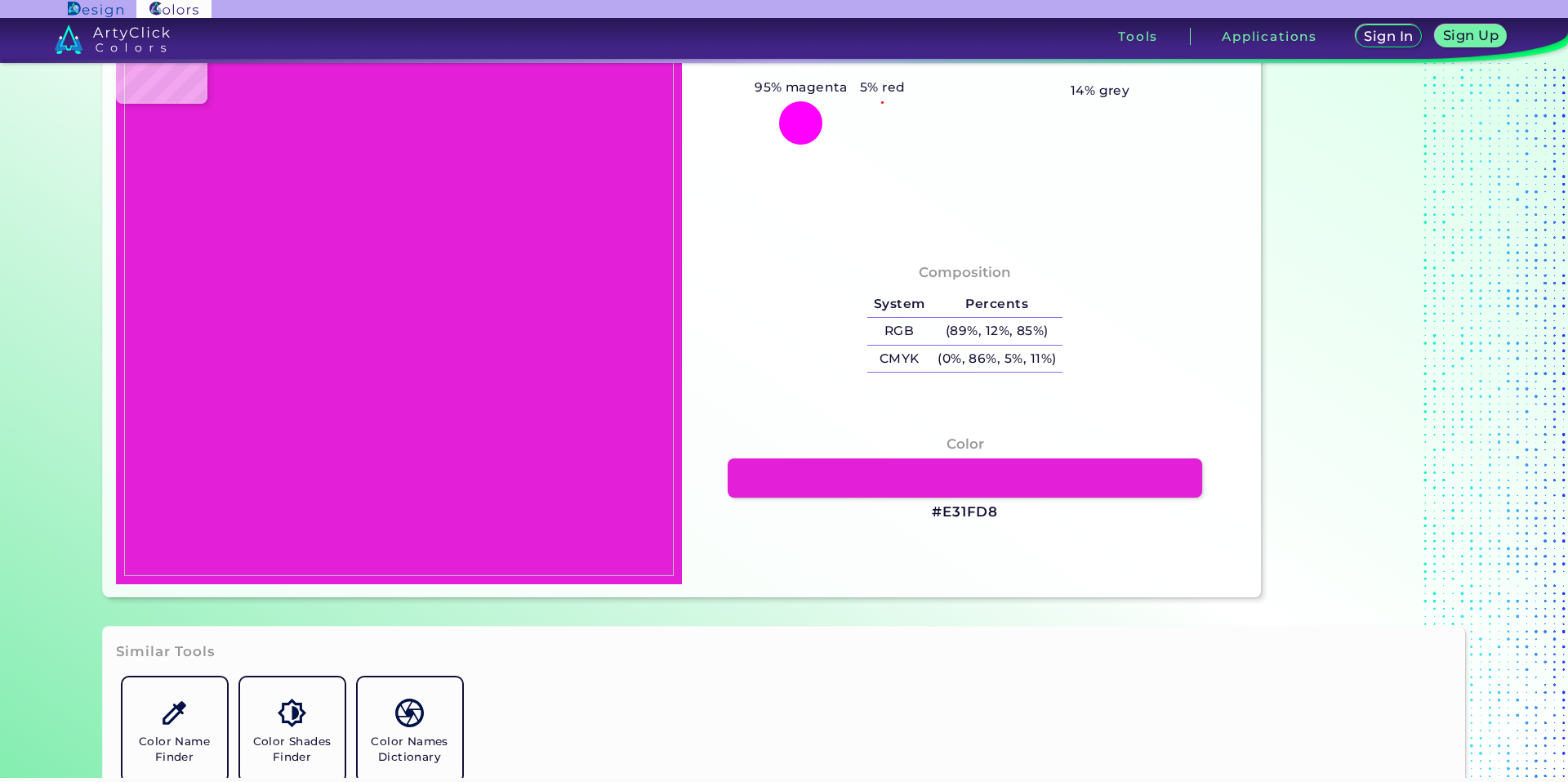
click at [1158, 629] on div "Similar Tools Color Name Finder Color Shades Finder Color Names Dictionary Simi…" at bounding box center [784, 795] width 1363 height 337
click at [1113, 493] on link at bounding box center [964, 477] width 480 height 39
